Goal: Task Accomplishment & Management: Use online tool/utility

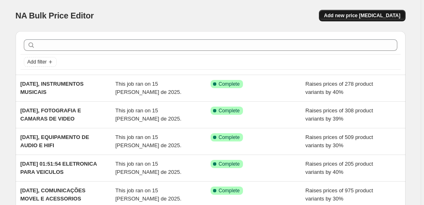
click at [360, 20] on button "Add new price [MEDICAL_DATA]" at bounding box center [362, 16] width 86 height 12
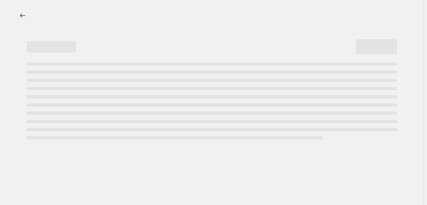
select select "percentage"
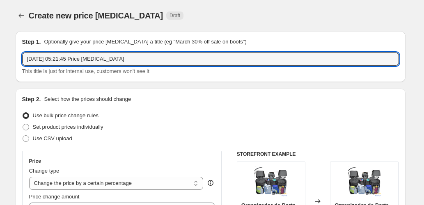
drag, startPoint x: 93, startPoint y: 54, endPoint x: 62, endPoint y: 52, distance: 30.9
click at [62, 52] on div "Step 1. Optionally give your price change job a title (eg "March 30% off sale o…" at bounding box center [210, 57] width 377 height 38
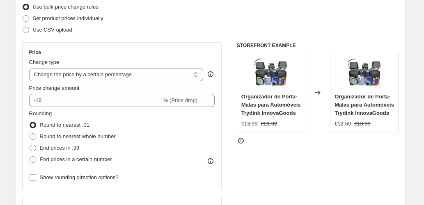
scroll to position [109, 0]
type input "[DATE], VIDEOJOGOS E ACESSORIOS"
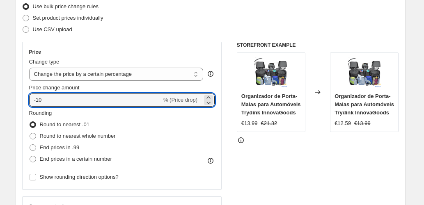
drag, startPoint x: 53, startPoint y: 99, endPoint x: 19, endPoint y: 99, distance: 34.1
click at [19, 99] on div "Step 2. Select how the prices should change Use bulk price change rules Set pro…" at bounding box center [211, 123] width 390 height 288
type input "20"
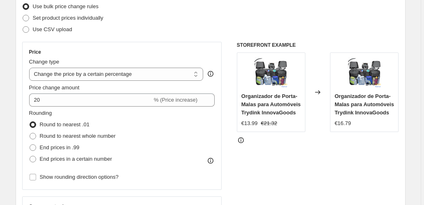
click at [18, 98] on div "Step 2. Select how the prices should change Use bulk price change rules Set pro…" at bounding box center [211, 123] width 390 height 288
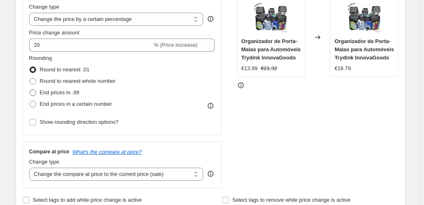
click at [63, 95] on span "End prices in .99" at bounding box center [60, 93] width 40 height 6
click at [30, 90] on input "End prices in .99" at bounding box center [30, 90] width 0 height 0
radio input "true"
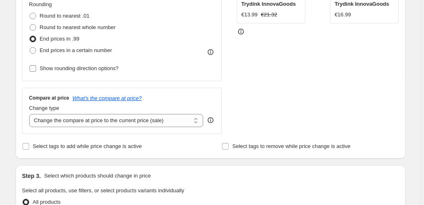
scroll to position [191, 0]
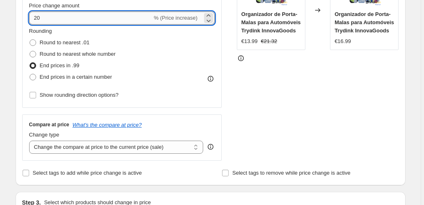
click at [38, 20] on input "20" at bounding box center [90, 18] width 123 height 13
type input "23"
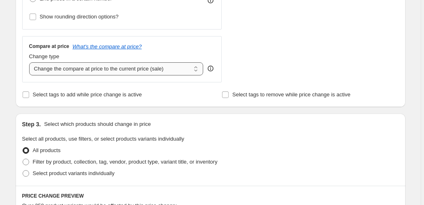
scroll to position [274, 0]
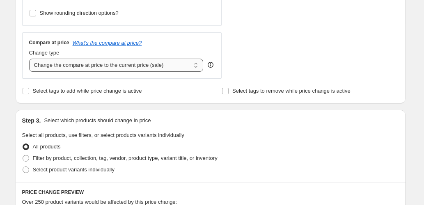
click at [100, 62] on select "Change the compare at price to the current price (sale) Change the compare at p…" at bounding box center [116, 65] width 175 height 13
select select "pp"
click at [30, 59] on select "Change the compare at price to the current price (sale) Change the compare at p…" at bounding box center [116, 65] width 175 height 13
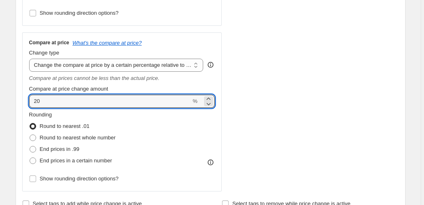
drag, startPoint x: 31, startPoint y: 102, endPoint x: 24, endPoint y: 101, distance: 7.0
click at [25, 101] on div "Compare at price What's the compare at price? Change type Change the compare at…" at bounding box center [122, 111] width 200 height 159
type input "60"
click at [10, 104] on div "Create new price change job. This page is ready Create new price change job Dra…" at bounding box center [211, 198] width 410 height 945
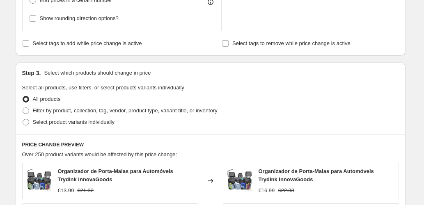
scroll to position [438, 0]
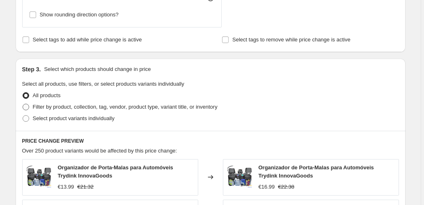
click at [74, 101] on label "Filter by product, collection, tag, vendor, product type, variant title, or inv…" at bounding box center [120, 107] width 196 height 12
click at [23, 104] on input "Filter by product, collection, tag, vendor, product type, variant title, or inv…" at bounding box center [23, 104] width 0 height 0
radio input "true"
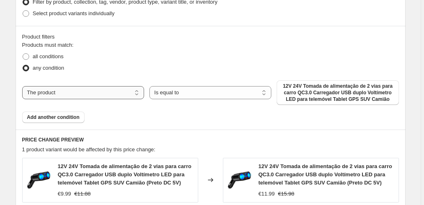
scroll to position [575, 0]
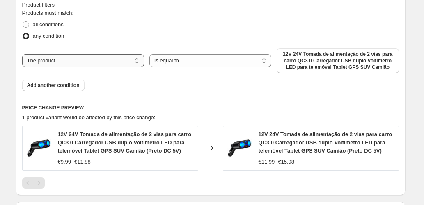
click at [95, 61] on select "The product The product's collection The product's tag The product's vendor The…" at bounding box center [83, 60] width 122 height 13
click at [94, 56] on select "The product The product's collection The product's tag The product's vendor The…" at bounding box center [83, 60] width 122 height 13
select select "collection"
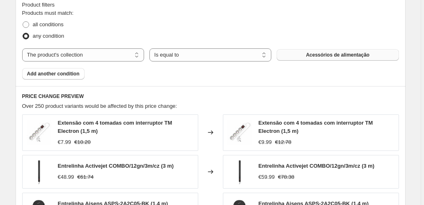
click at [305, 56] on button "Acessórios de alimentação" at bounding box center [338, 55] width 122 height 12
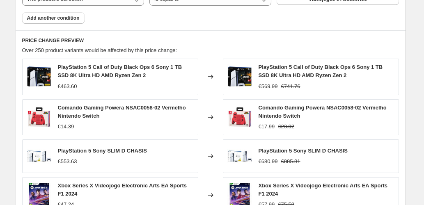
scroll to position [630, 0]
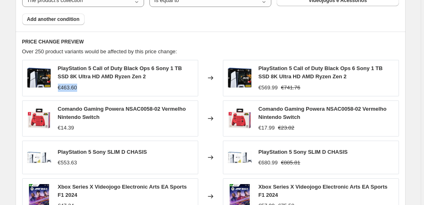
drag, startPoint x: 65, startPoint y: 88, endPoint x: 81, endPoint y: 88, distance: 15.2
click at [77, 88] on div "€463.60" at bounding box center [67, 88] width 19 height 8
click at [95, 85] on div "€463.60" at bounding box center [126, 88] width 136 height 8
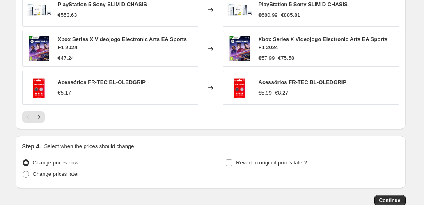
scroll to position [822, 0]
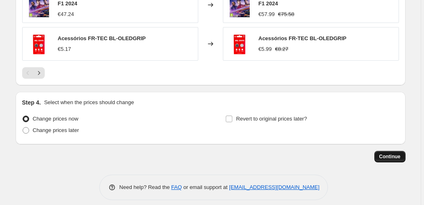
click at [388, 154] on span "Continue" at bounding box center [390, 157] width 21 height 7
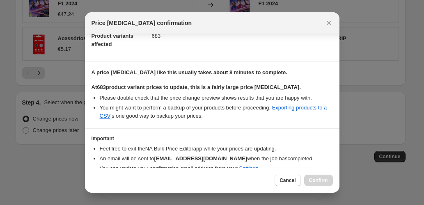
scroll to position [134, 0]
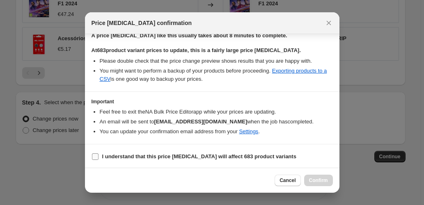
click at [102, 154] on b "I understand that this price change job will affect 683 product variants" at bounding box center [199, 157] width 194 height 6
click at [99, 154] on input "I understand that this price change job will affect 683 product variants" at bounding box center [95, 157] width 7 height 7
checkbox input "true"
click at [316, 177] on button "Confirm" at bounding box center [318, 181] width 29 height 12
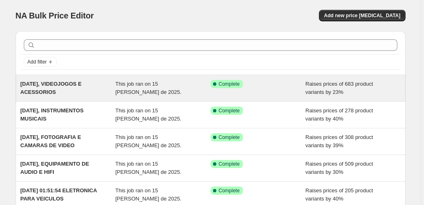
click at [65, 82] on span "[DATE], VIDEOJOGOS E ACESSORIOS" at bounding box center [51, 88] width 61 height 14
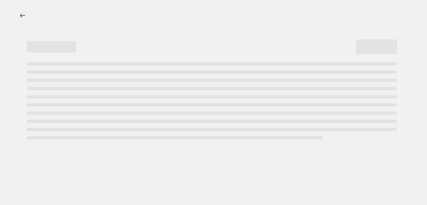
select select "percentage"
select select "pp"
select select "collection"
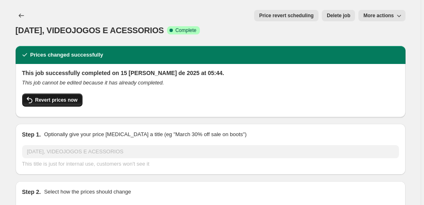
click at [71, 94] on button "Revert prices now" at bounding box center [52, 100] width 60 height 13
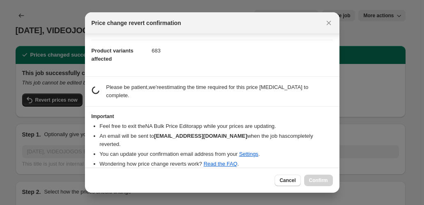
scroll to position [22, 0]
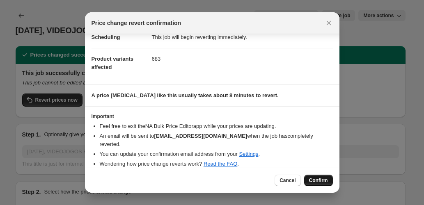
click at [322, 180] on span "Confirm" at bounding box center [318, 181] width 19 height 7
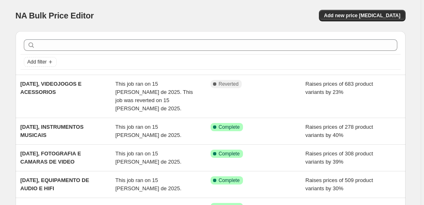
click at [251, 12] on div "Add new price [MEDICAL_DATA]" at bounding box center [308, 16] width 196 height 12
click at [361, 18] on span "Add new price [MEDICAL_DATA]" at bounding box center [362, 15] width 76 height 7
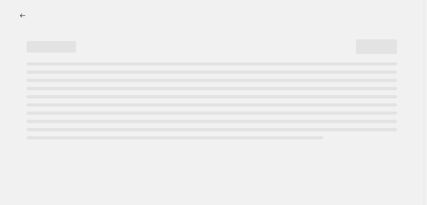
select select "percentage"
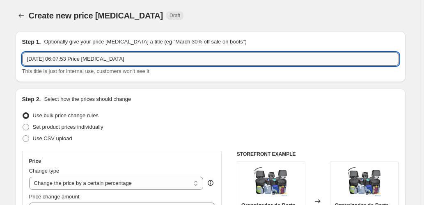
drag, startPoint x: 138, startPoint y: 58, endPoint x: 62, endPoint y: 56, distance: 76.5
click at [62, 56] on input "[DATE] 06:07:53 Price [MEDICAL_DATA]" at bounding box center [210, 59] width 377 height 13
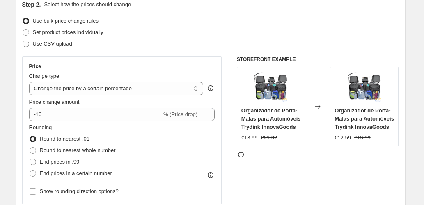
scroll to position [109, 0]
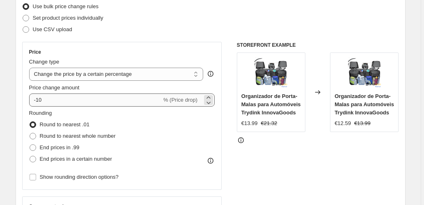
type input "[DATE], VIDEOJOGOS E ACESSORIOS"
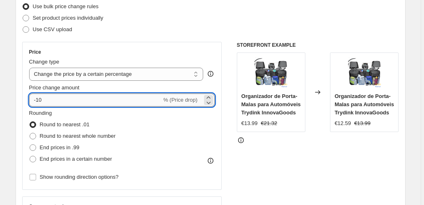
drag, startPoint x: 46, startPoint y: 99, endPoint x: 37, endPoint y: 99, distance: 9.5
click at [37, 99] on input "-10" at bounding box center [95, 100] width 133 height 13
click at [35, 101] on input "25" at bounding box center [90, 100] width 123 height 13
type input "20"
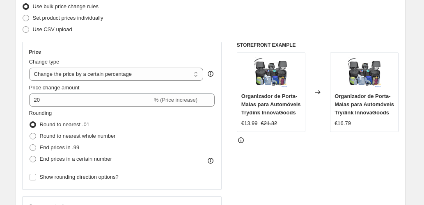
click at [30, 87] on div "Price Change type Change the price to a certain amount Change the price by a ce…" at bounding box center [122, 116] width 200 height 148
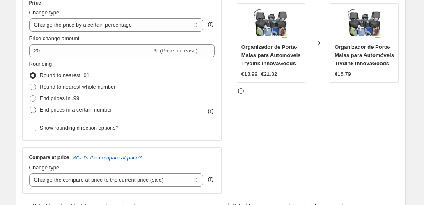
scroll to position [164, 0]
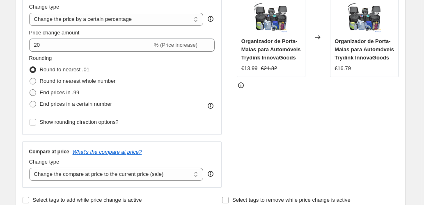
click at [64, 93] on span "End prices in .99" at bounding box center [60, 93] width 40 height 6
click at [30, 90] on input "End prices in .99" at bounding box center [30, 90] width 0 height 0
radio input "true"
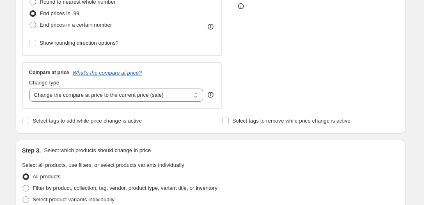
scroll to position [247, 0]
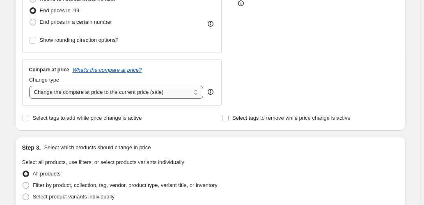
type input "23"
click at [113, 93] on select "Change the compare at price to the current price (sale) Change the compare at p…" at bounding box center [116, 92] width 175 height 13
click at [174, 92] on select "Change the compare at price to the current price (sale) Change the compare at p…" at bounding box center [116, 92] width 175 height 13
select select "pp"
click at [30, 86] on select "Change the compare at price to the current price (sale) Change the compare at p…" at bounding box center [116, 92] width 175 height 13
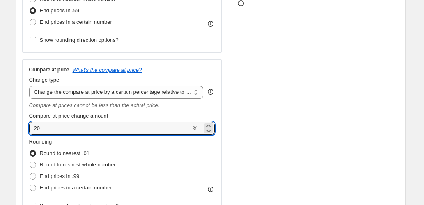
drag, startPoint x: 42, startPoint y: 128, endPoint x: 28, endPoint y: 130, distance: 14.5
click at [28, 130] on div "Compare at price What's the compare at price? Change type Change the compare at…" at bounding box center [122, 139] width 200 height 159
click at [38, 127] on input "60" at bounding box center [110, 128] width 162 height 13
type input "55"
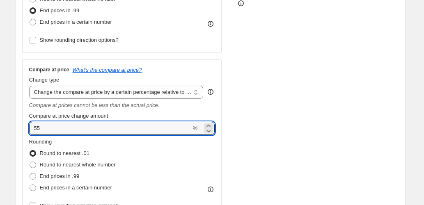
click at [22, 122] on div "Step 2. Select how the prices should change Use bulk price change rules Set pro…" at bounding box center [211, 42] width 390 height 401
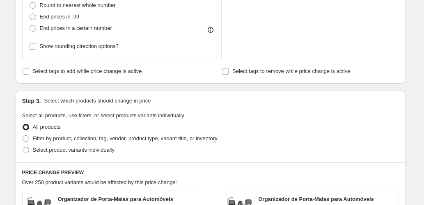
scroll to position [411, 0]
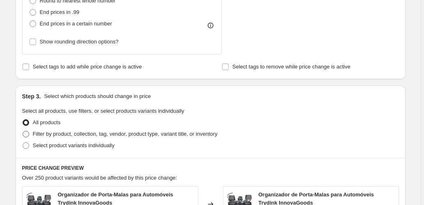
click at [99, 136] on span "Filter by product, collection, tag, vendor, product type, variant title, or inv…" at bounding box center [125, 134] width 185 height 6
click at [23, 131] on input "Filter by product, collection, tag, vendor, product type, variant title, or inv…" at bounding box center [23, 131] width 0 height 0
radio input "true"
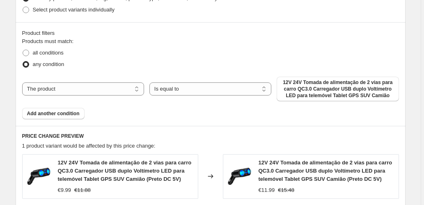
scroll to position [575, 0]
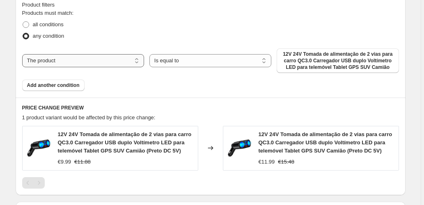
click at [110, 57] on select "The product The product's collection The product's tag The product's vendor The…" at bounding box center [83, 60] width 122 height 13
click at [76, 59] on select "The product The product's collection The product's tag The product's vendor The…" at bounding box center [83, 60] width 122 height 13
select select "collection"
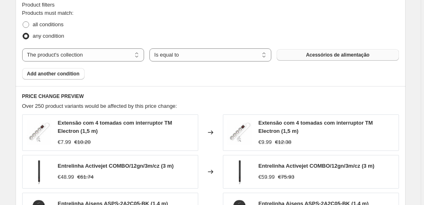
click at [304, 51] on button "Acessórios de alimentação" at bounding box center [338, 55] width 122 height 12
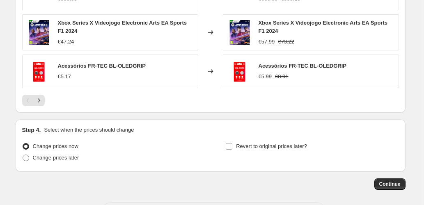
scroll to position [827, 0]
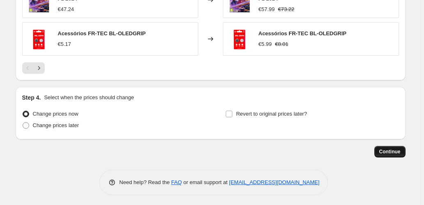
click at [399, 152] on span "Continue" at bounding box center [390, 152] width 21 height 7
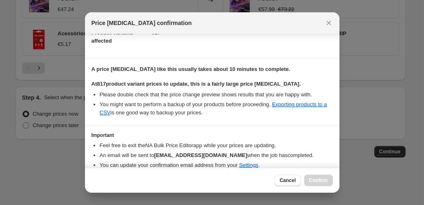
scroll to position [134, 0]
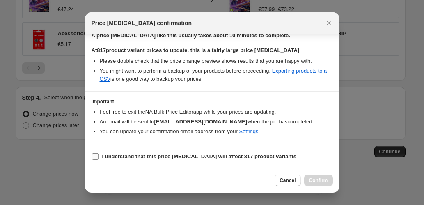
click at [92, 157] on input "I understand that this price [MEDICAL_DATA] will affect 817 product variants" at bounding box center [95, 157] width 7 height 7
checkbox input "true"
click at [327, 179] on span "Confirm" at bounding box center [318, 181] width 19 height 7
